Goal: Transaction & Acquisition: Purchase product/service

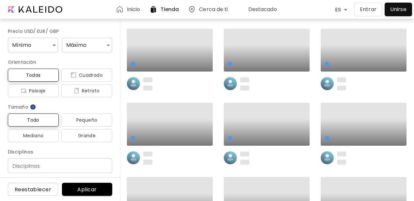
click at [362, 9] on p "Entrar" at bounding box center [368, 10] width 17 height 8
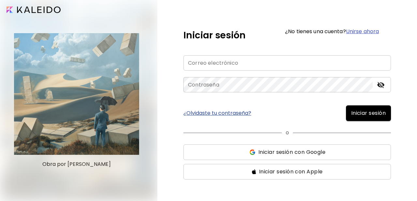
type input "**********"
click at [357, 110] on span "Iniciar sesión" at bounding box center [368, 114] width 35 height 8
